Goal: Navigation & Orientation: Find specific page/section

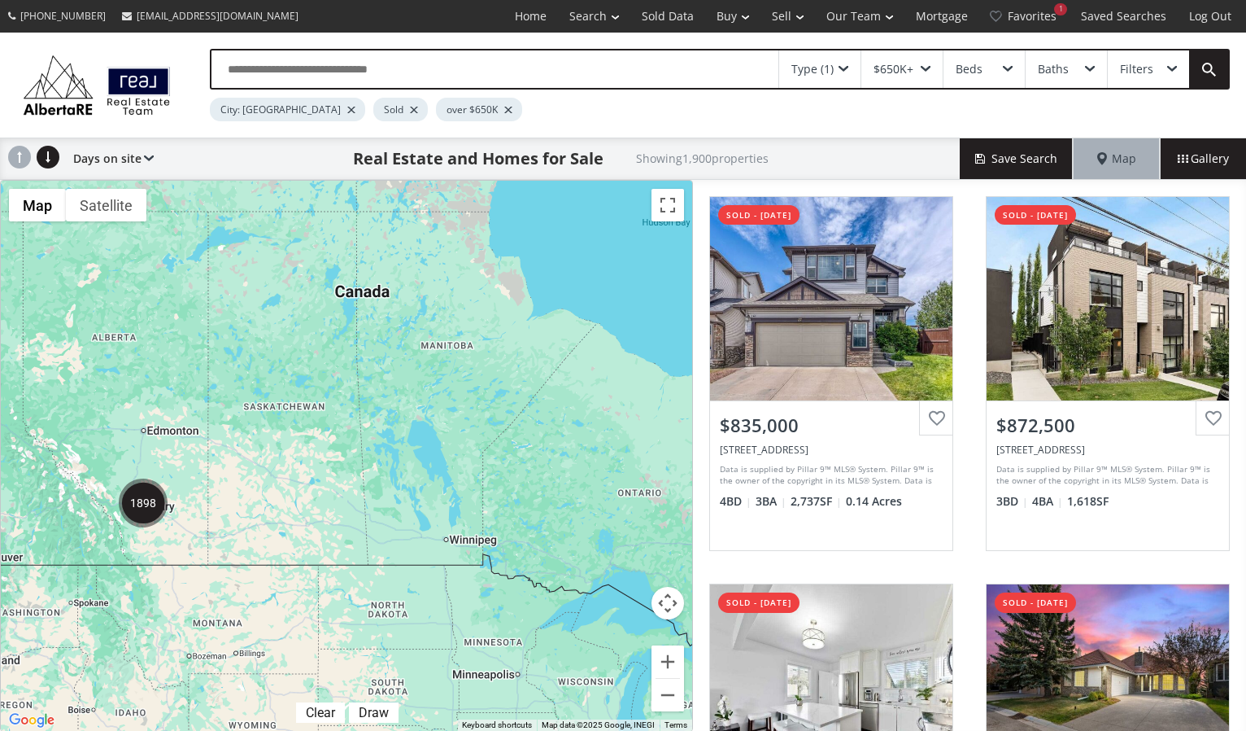
click at [149, 510] on img "1898" at bounding box center [143, 502] width 49 height 49
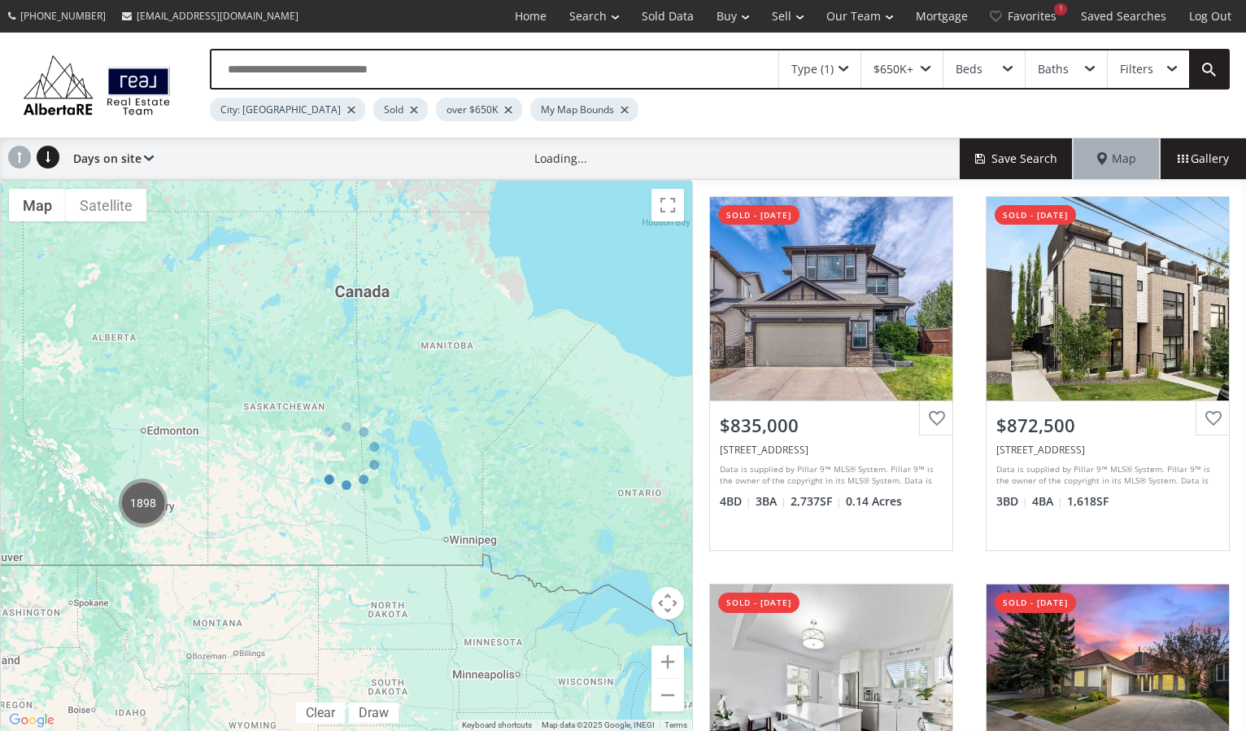
click at [149, 510] on div at bounding box center [346, 456] width 693 height 552
click at [146, 509] on img "1897" at bounding box center [143, 502] width 49 height 49
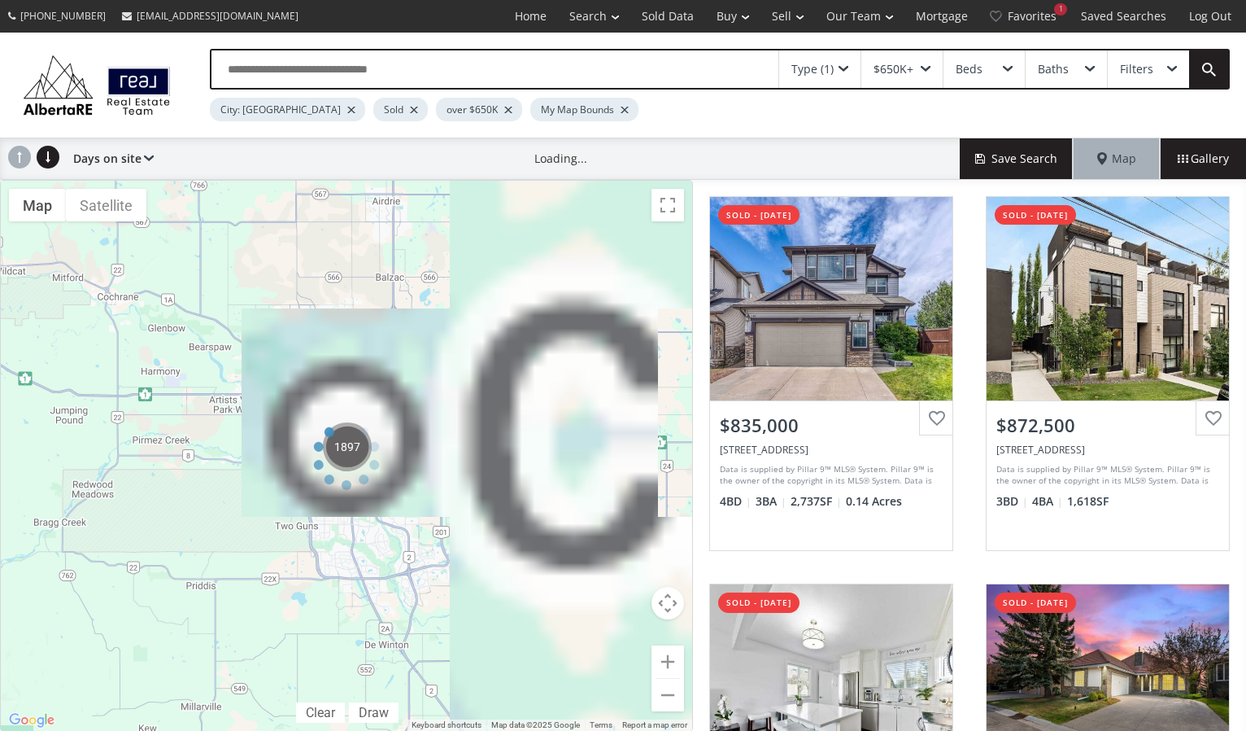
click at [146, 509] on div at bounding box center [346, 456] width 693 height 552
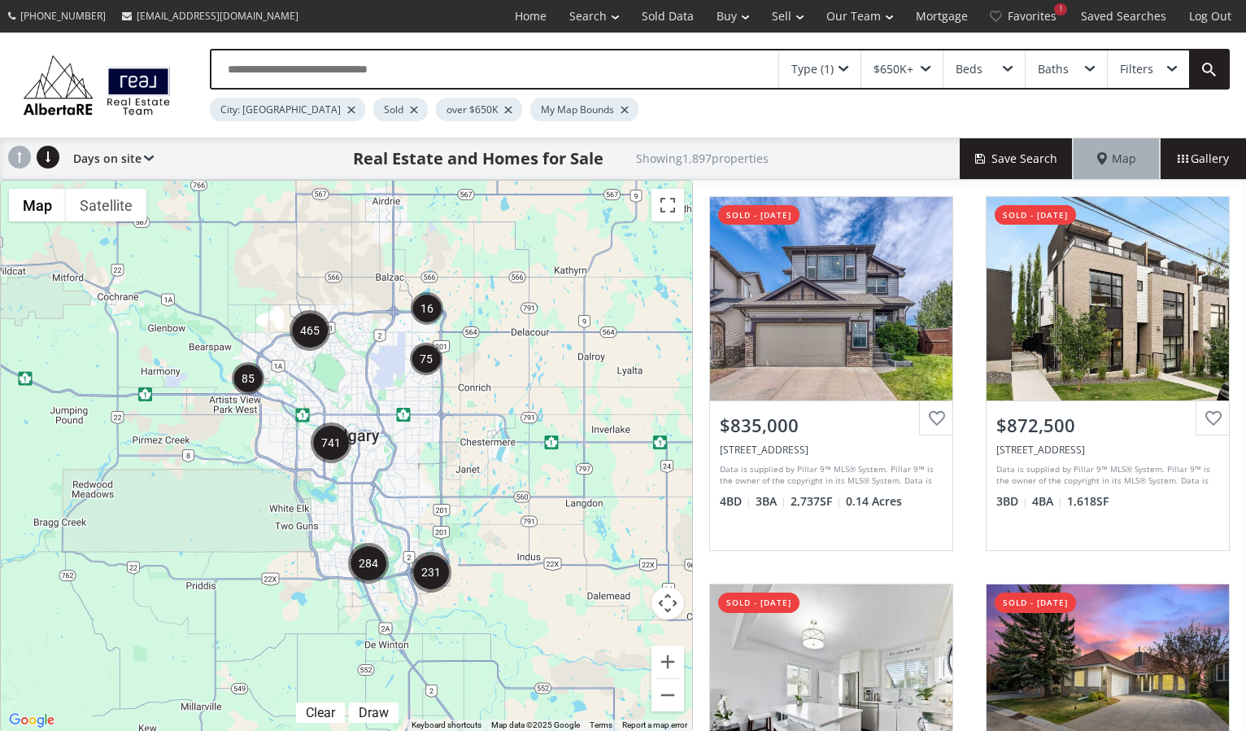
click at [325, 445] on img "741" at bounding box center [331, 442] width 41 height 41
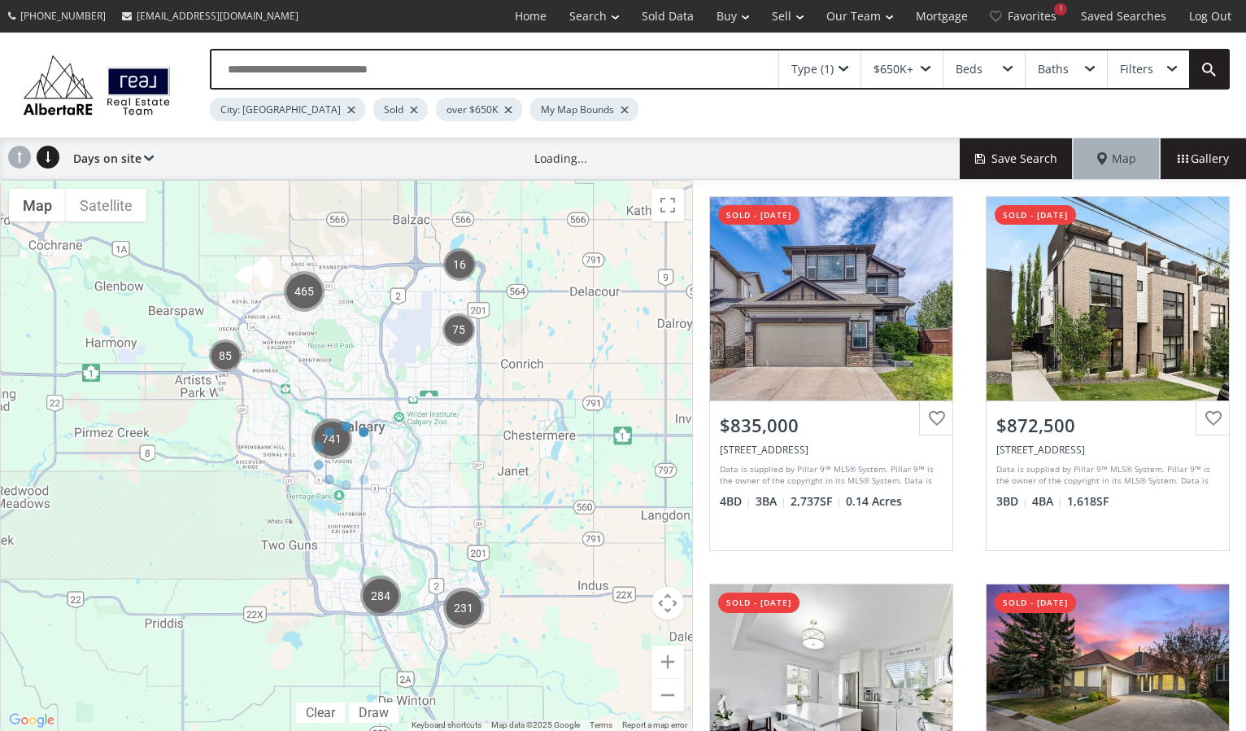
click at [325, 445] on div at bounding box center [346, 456] width 693 height 552
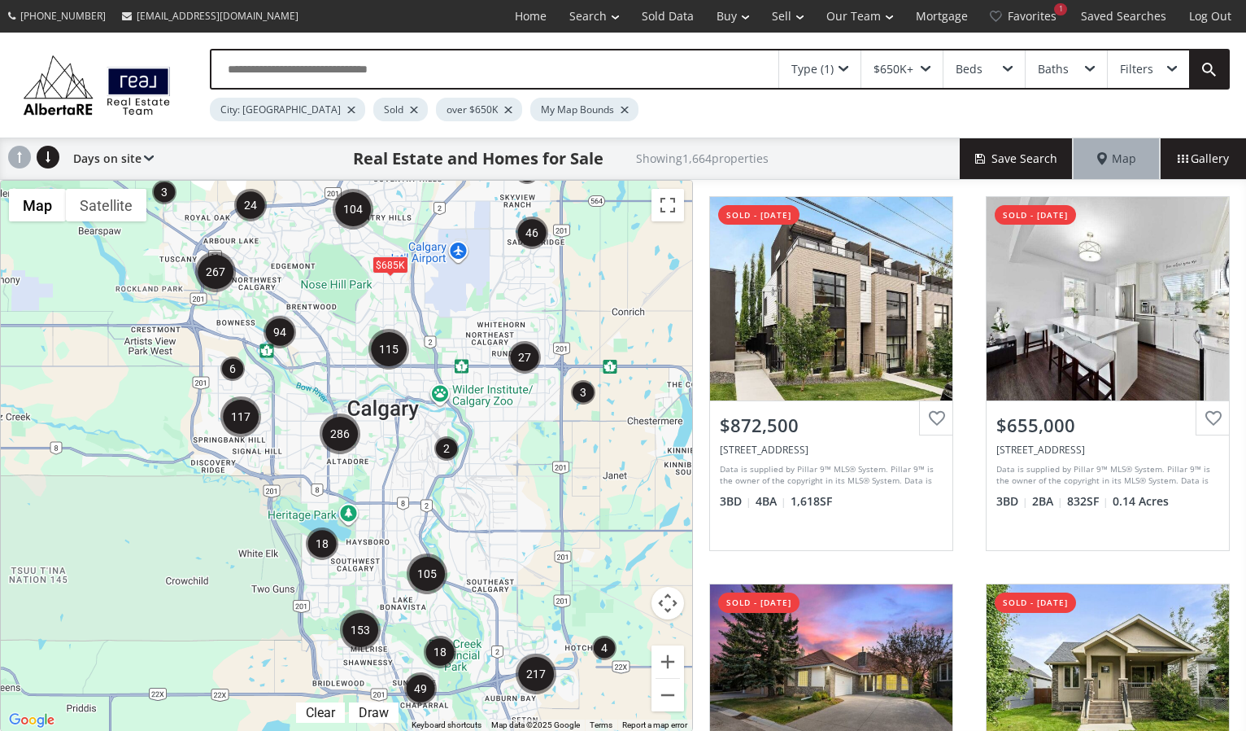
click at [333, 433] on img "286" at bounding box center [340, 433] width 41 height 41
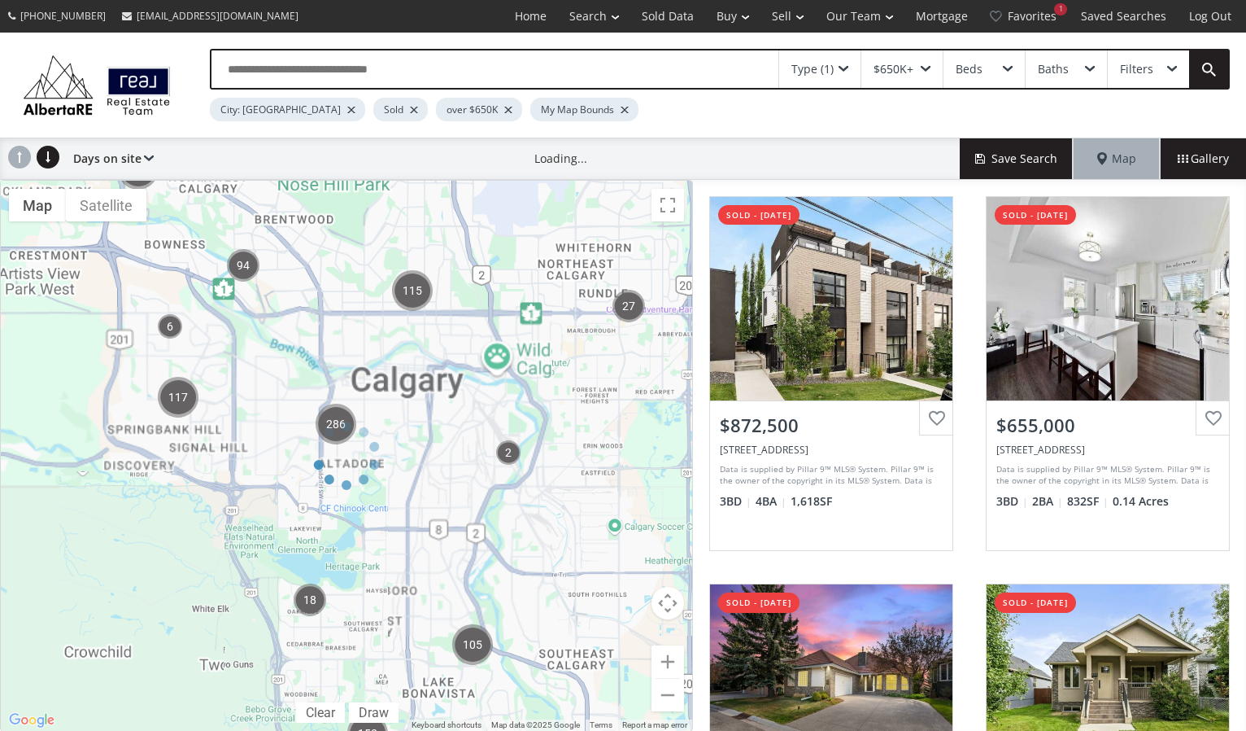
click at [333, 433] on div at bounding box center [346, 456] width 693 height 552
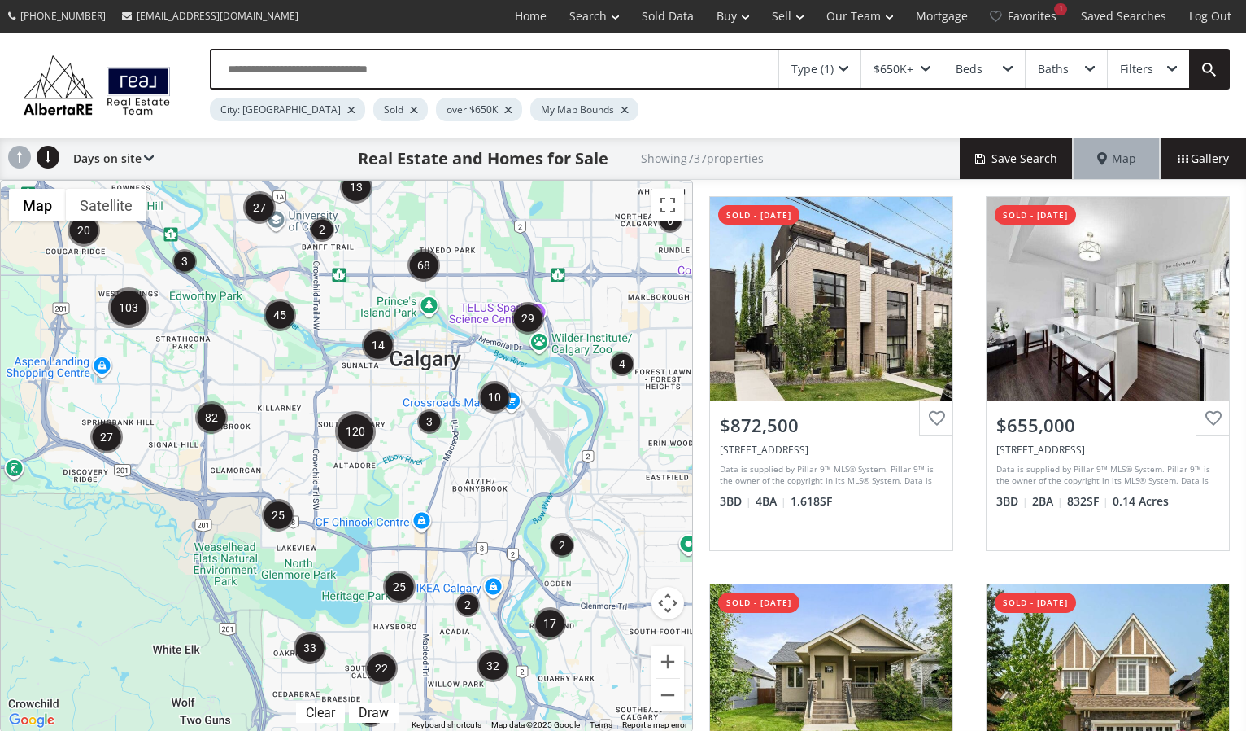
click at [286, 519] on img "25" at bounding box center [278, 515] width 33 height 33
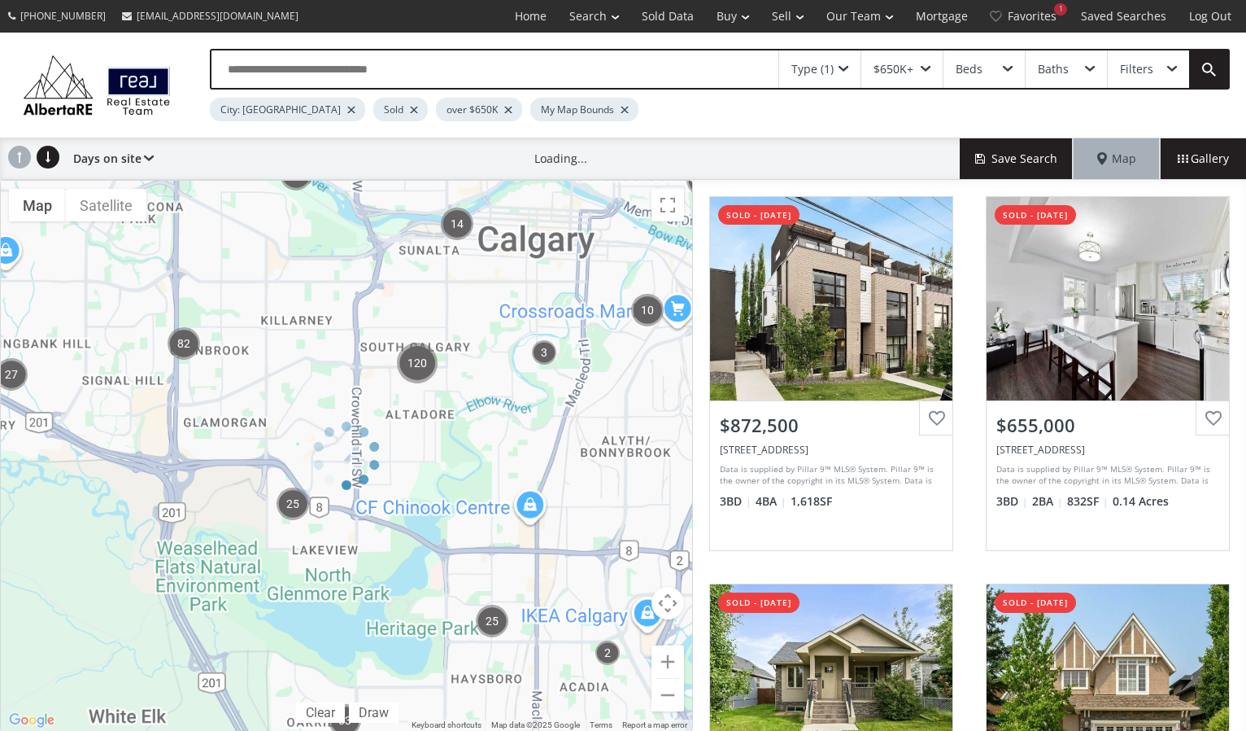
click at [286, 519] on div at bounding box center [346, 456] width 693 height 552
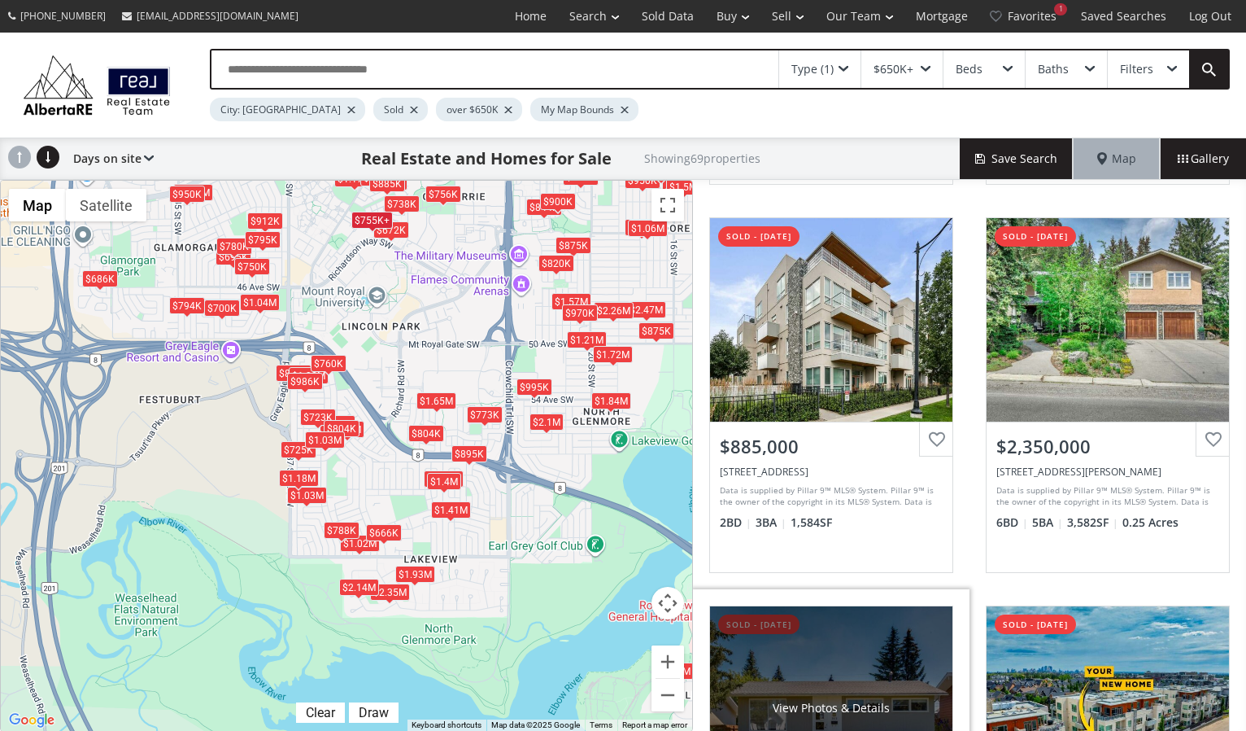
scroll to position [378, 0]
